Goal: Information Seeking & Learning: Learn about a topic

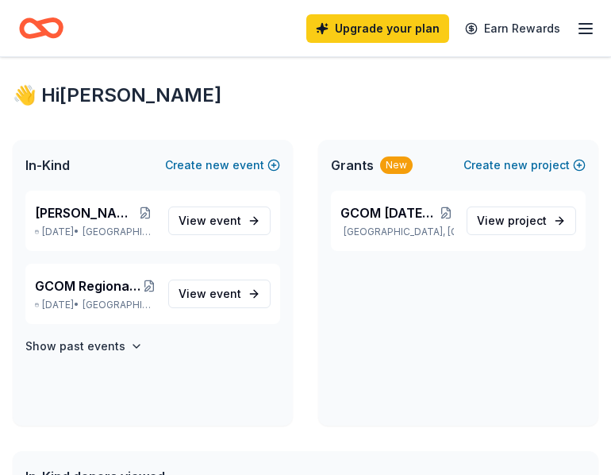
click at [48, 430] on div "👋 Hi [PERSON_NAME] In-Kind Create new event [PERSON_NAME] Options [DATE] • [GEO…" at bounding box center [305, 476] width 611 height 839
click at [87, 13] on div "Upgrade your plan Earn Rewards" at bounding box center [305, 28] width 573 height 37
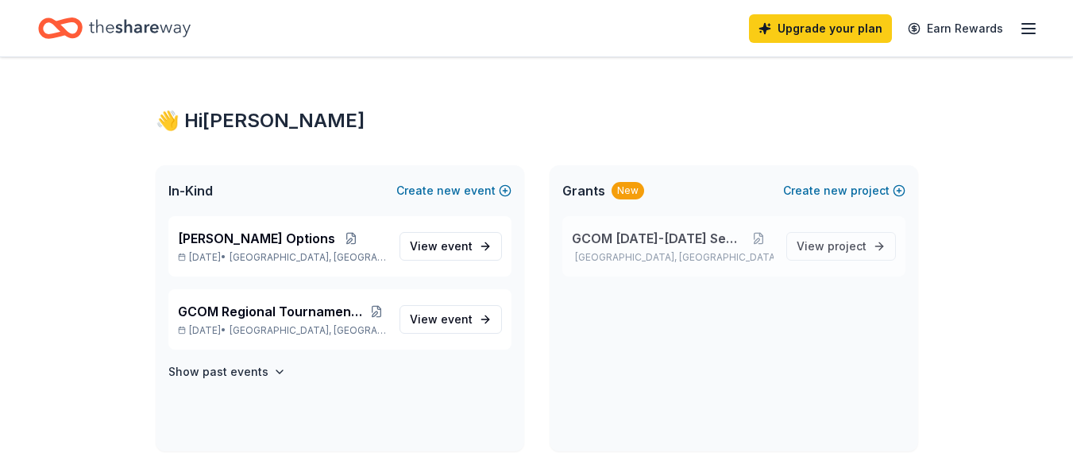
click at [644, 245] on span "GCOM [DATE]-[DATE] Season" at bounding box center [658, 238] width 172 height 19
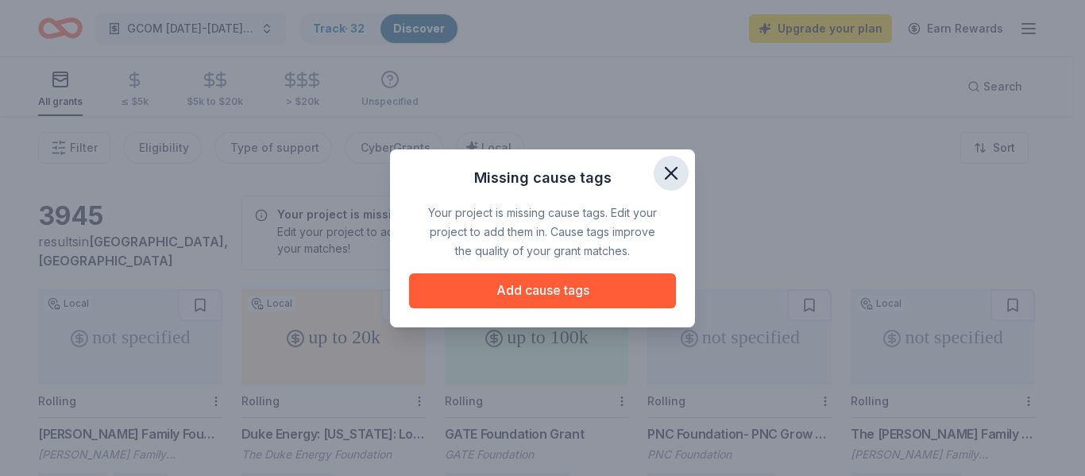
click at [671, 169] on icon "button" at bounding box center [671, 173] width 22 height 22
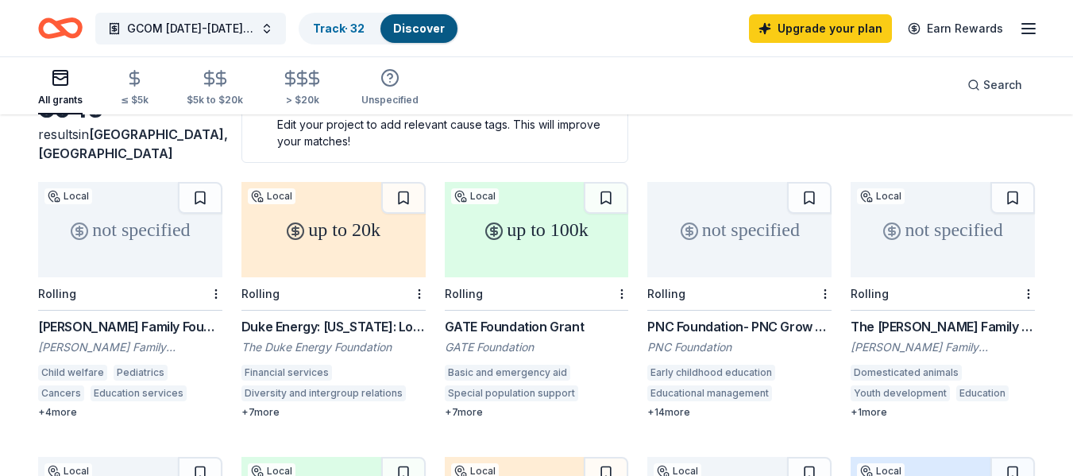
scroll to position [79, 0]
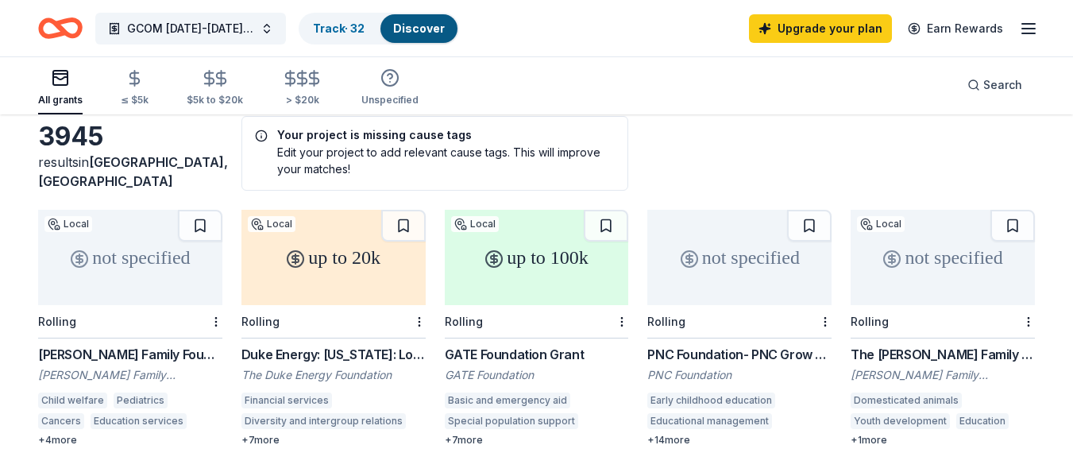
click at [428, 27] on link "Discover" at bounding box center [419, 28] width 52 height 14
click at [351, 29] on link "Track · 32" at bounding box center [339, 28] width 52 height 14
click at [419, 28] on link "Discover" at bounding box center [419, 28] width 52 height 14
click at [813, 25] on link "Upgrade your plan" at bounding box center [820, 28] width 143 height 29
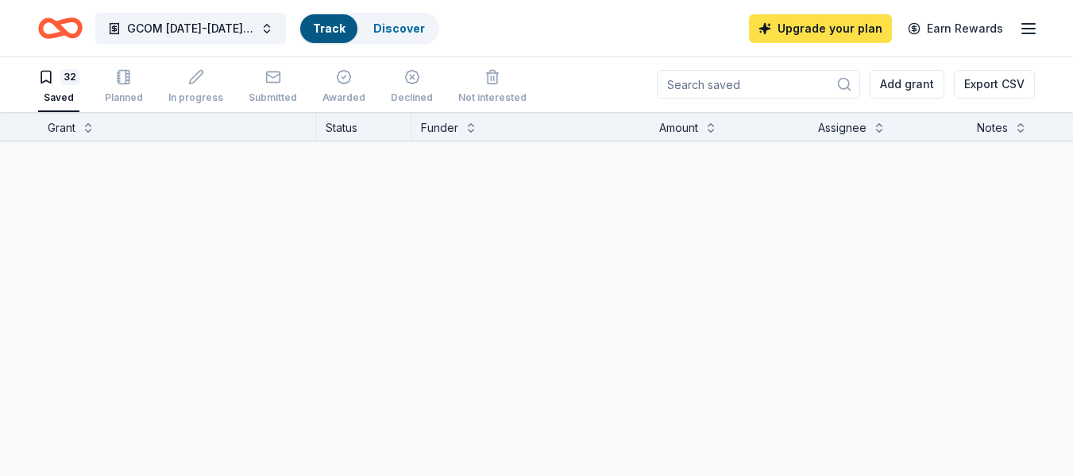
scroll to position [1, 0]
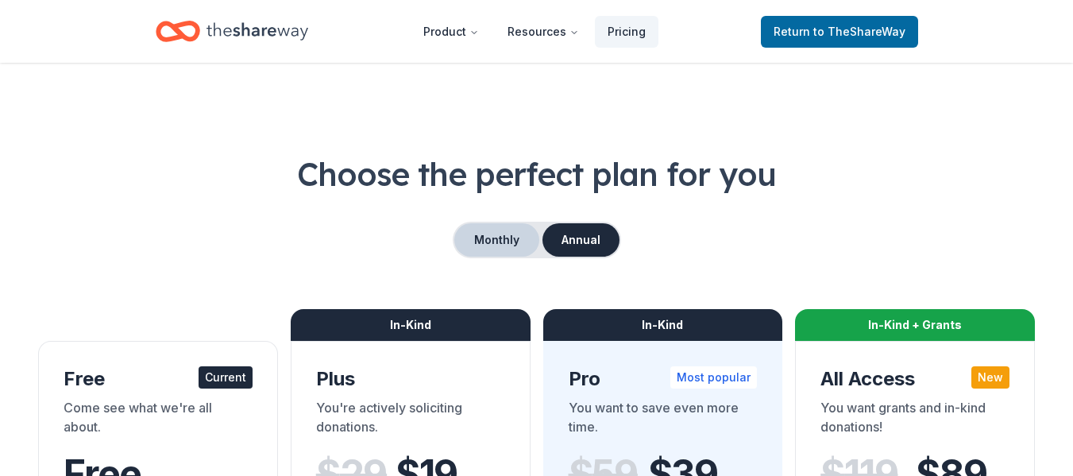
click at [500, 237] on button "Monthly" at bounding box center [496, 239] width 85 height 33
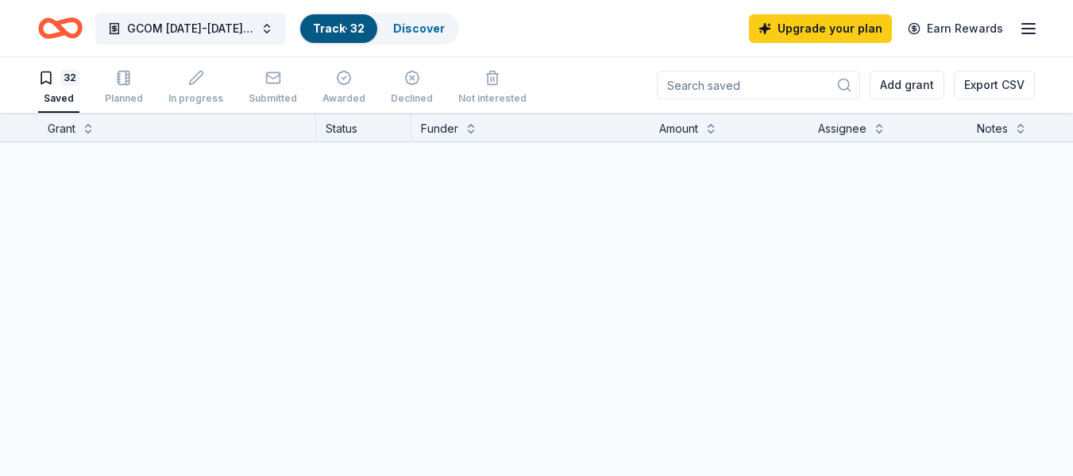
scroll to position [1, 0]
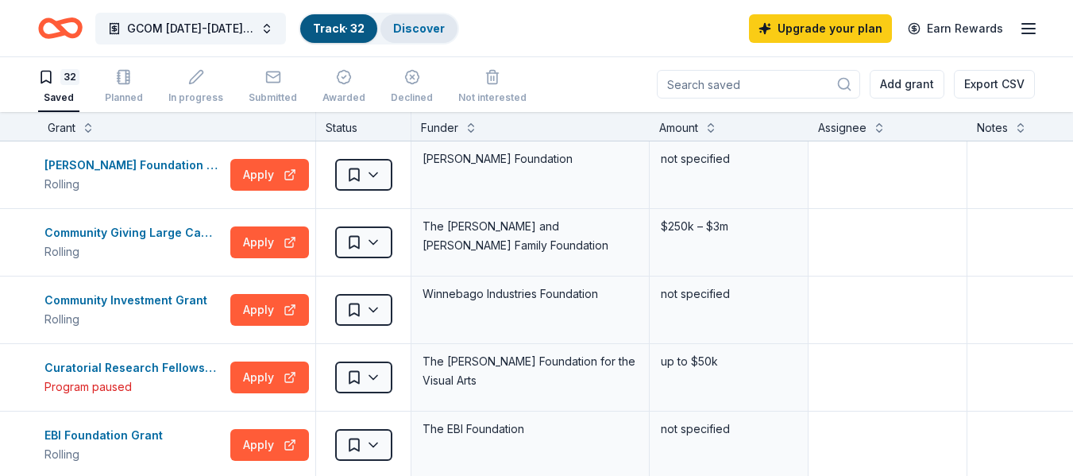
click at [420, 29] on link "Discover" at bounding box center [419, 28] width 52 height 14
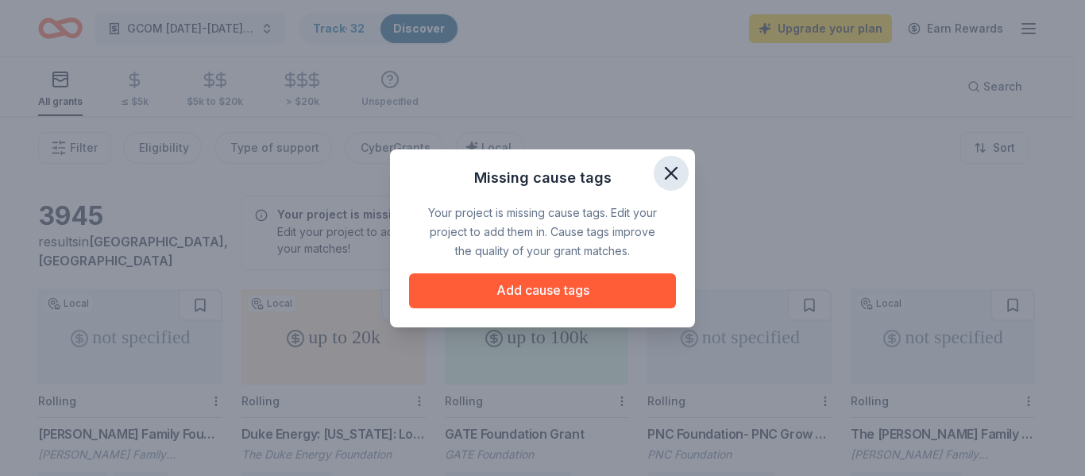
click at [675, 165] on icon "button" at bounding box center [671, 173] width 22 height 22
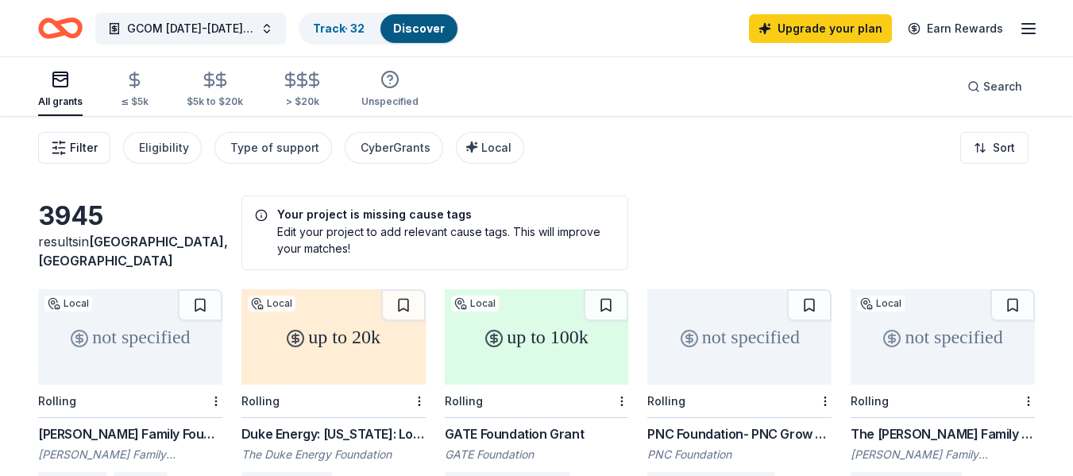
click at [88, 144] on span "Filter" at bounding box center [84, 147] width 28 height 19
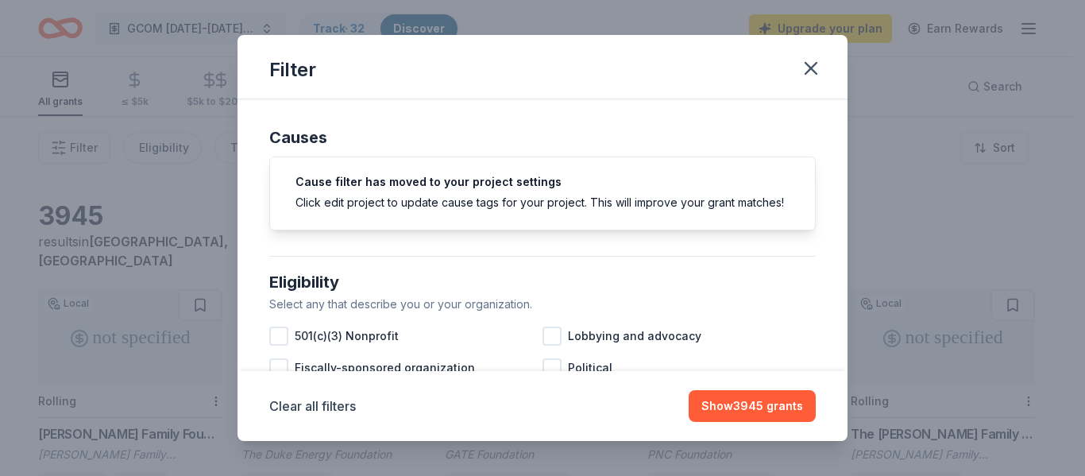
scroll to position [159, 0]
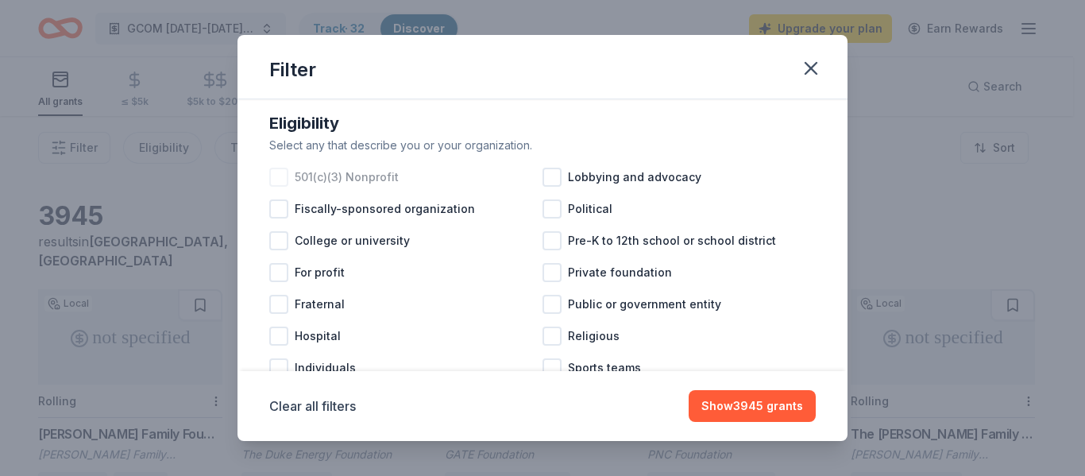
click at [280, 187] on div at bounding box center [278, 177] width 19 height 19
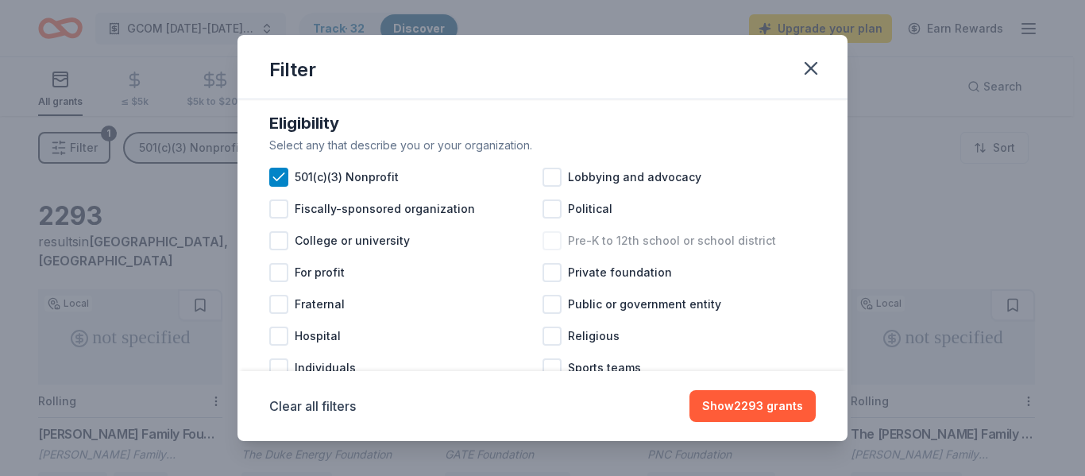
click at [553, 250] on div at bounding box center [551, 240] width 19 height 19
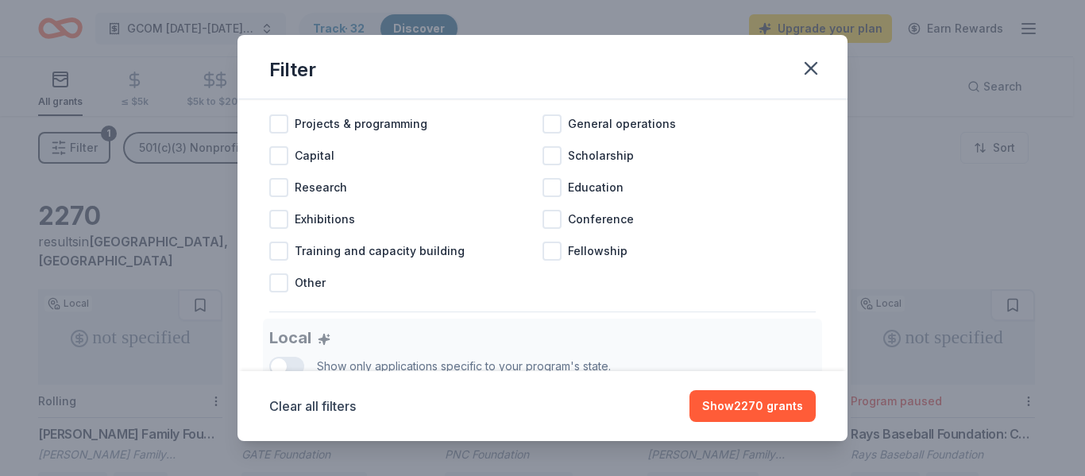
scroll to position [673, 0]
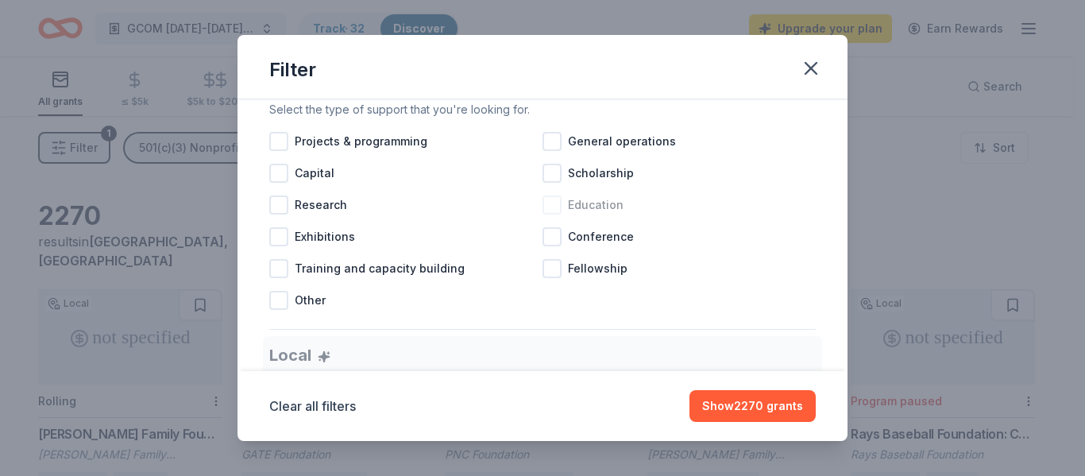
click at [543, 214] on div at bounding box center [551, 204] width 19 height 19
drag, startPoint x: 546, startPoint y: 148, endPoint x: 681, endPoint y: 224, distance: 155.0
click at [554, 152] on div "General operations" at bounding box center [678, 141] width 273 height 32
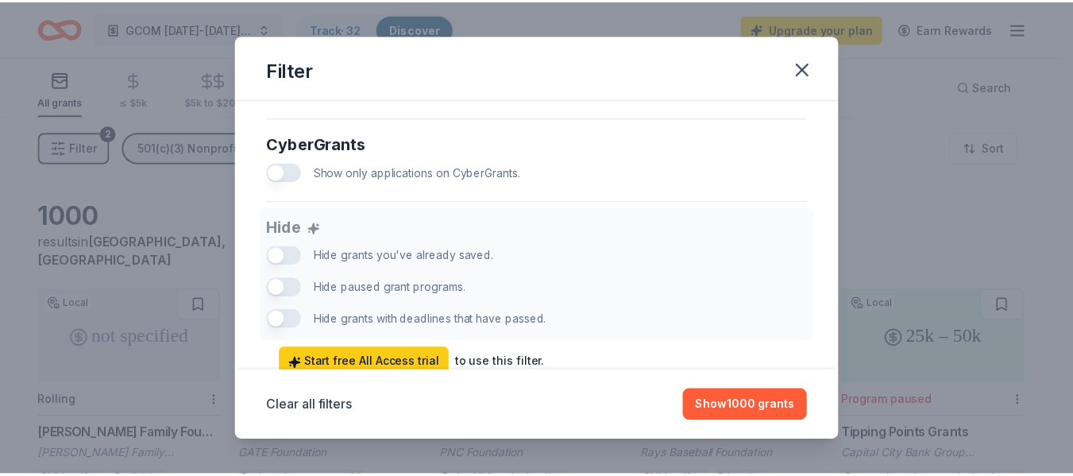
scroll to position [1034, 0]
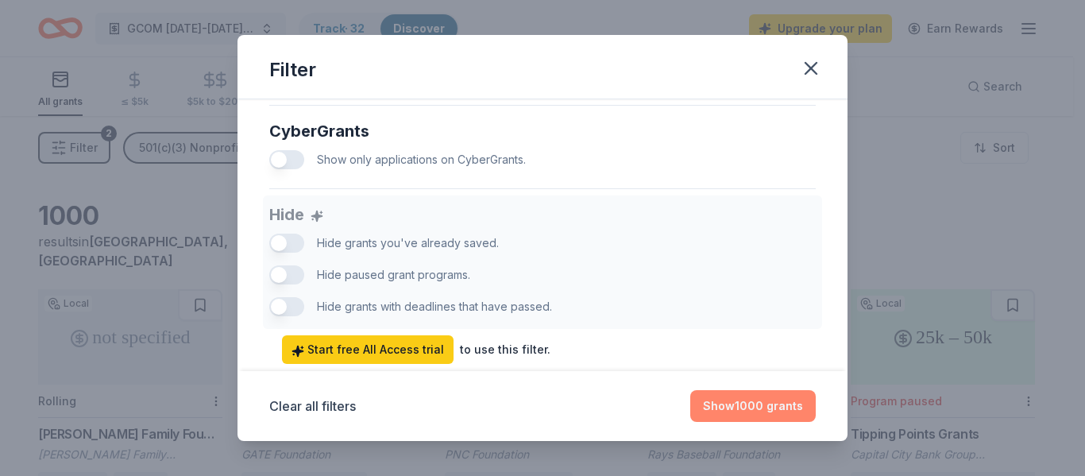
click at [730, 403] on button "Show 1000 grants" at bounding box center [752, 406] width 125 height 32
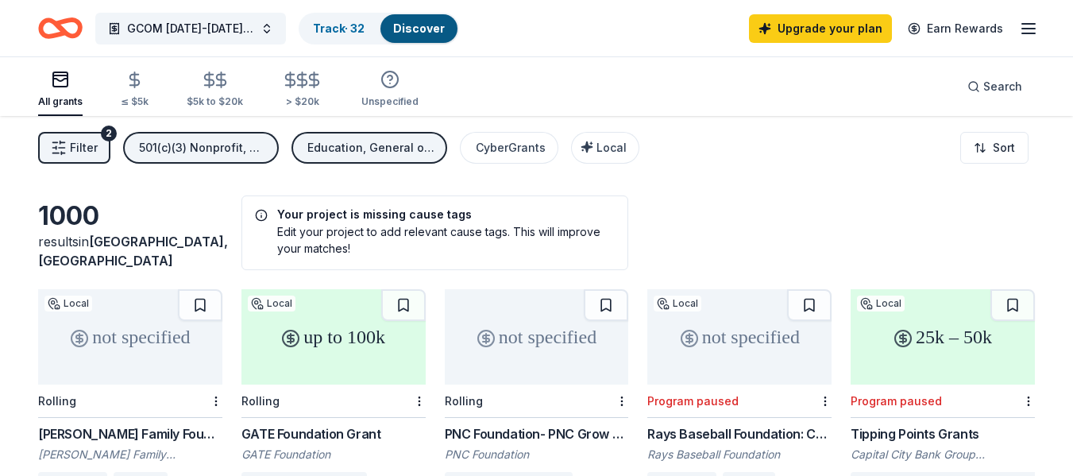
click at [343, 227] on div "Edit your project to add relevant cause tags. This will improve your matches!" at bounding box center [435, 239] width 361 height 33
click at [347, 218] on h5 "Your project is missing cause tags" at bounding box center [435, 214] width 361 height 11
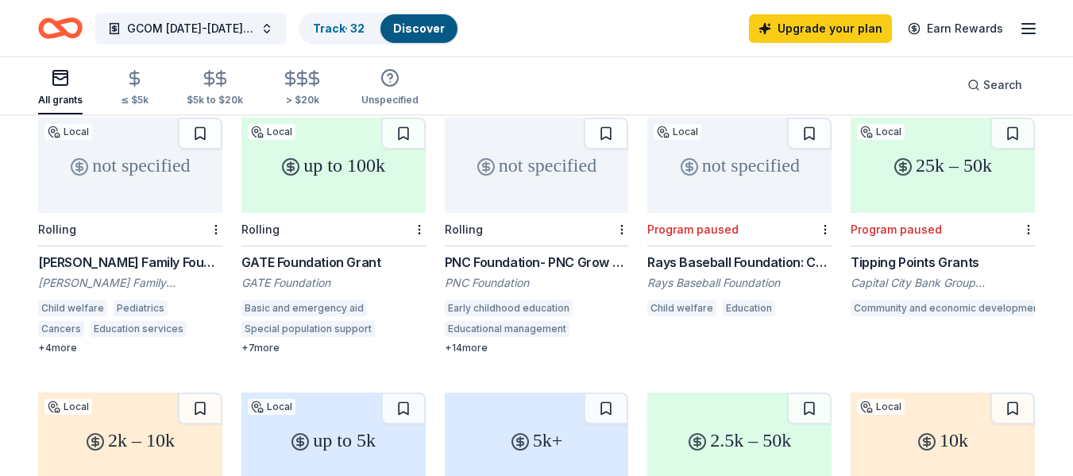
scroll to position [0, 0]
